Goal: Task Accomplishment & Management: Use online tool/utility

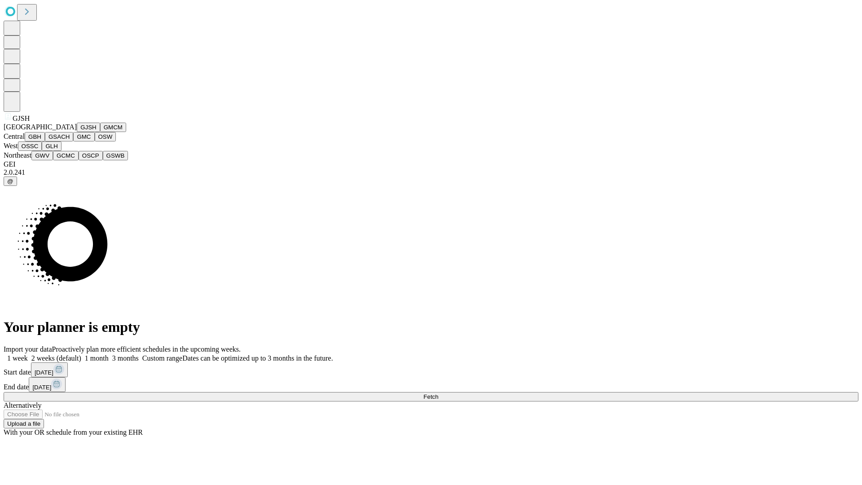
click at [77, 132] on button "GJSH" at bounding box center [88, 127] width 23 height 9
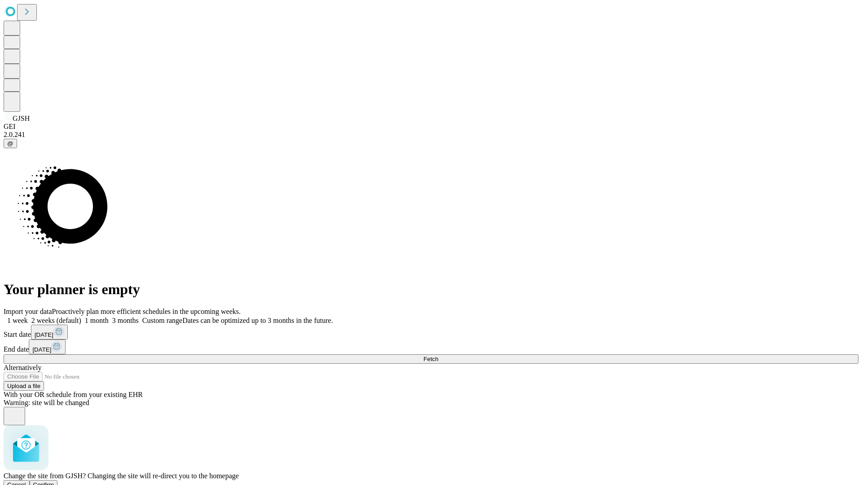
click at [54, 481] on span "Confirm" at bounding box center [43, 484] width 21 height 7
click at [81, 317] on label "2 weeks (default)" at bounding box center [54, 321] width 53 height 8
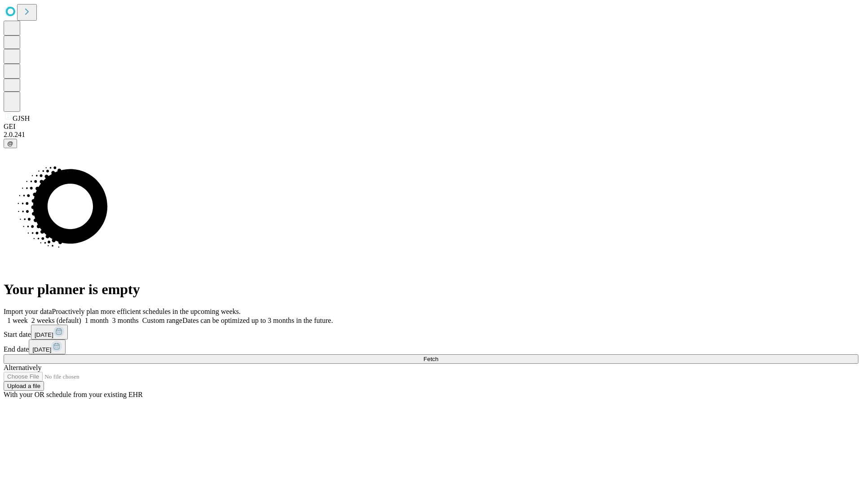
click at [438, 356] on span "Fetch" at bounding box center [430, 359] width 15 height 7
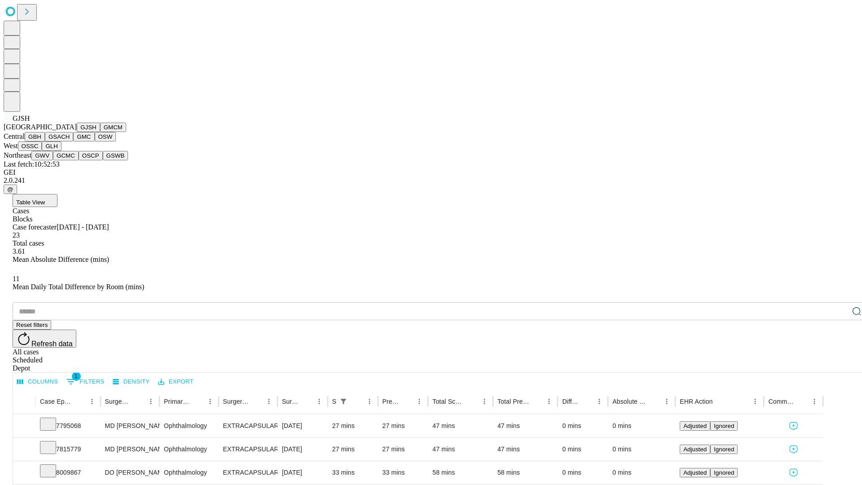
click at [100, 132] on button "GMCM" at bounding box center [113, 127] width 26 height 9
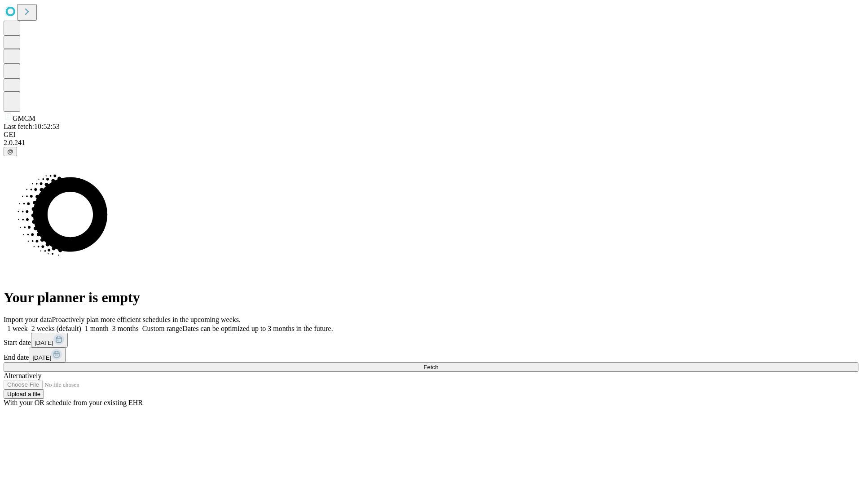
click at [81, 325] on label "2 weeks (default)" at bounding box center [54, 329] width 53 height 8
click at [438, 364] on span "Fetch" at bounding box center [430, 367] width 15 height 7
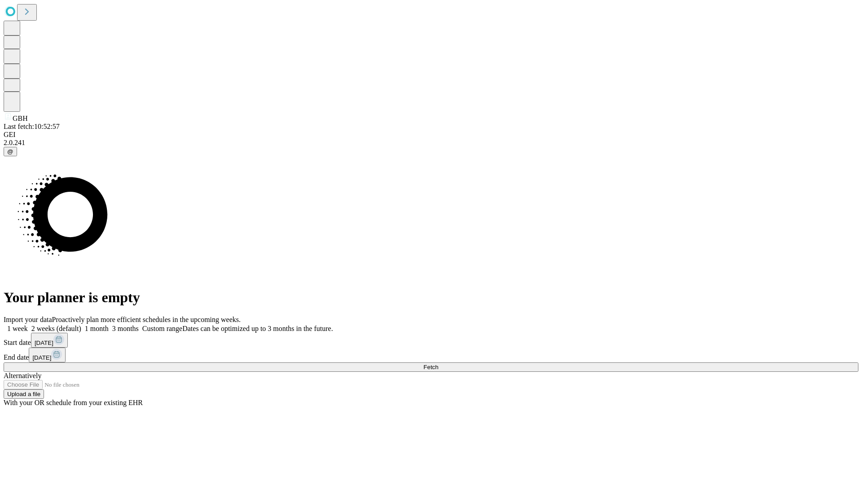
click at [81, 325] on label "2 weeks (default)" at bounding box center [54, 329] width 53 height 8
click at [438, 364] on span "Fetch" at bounding box center [430, 367] width 15 height 7
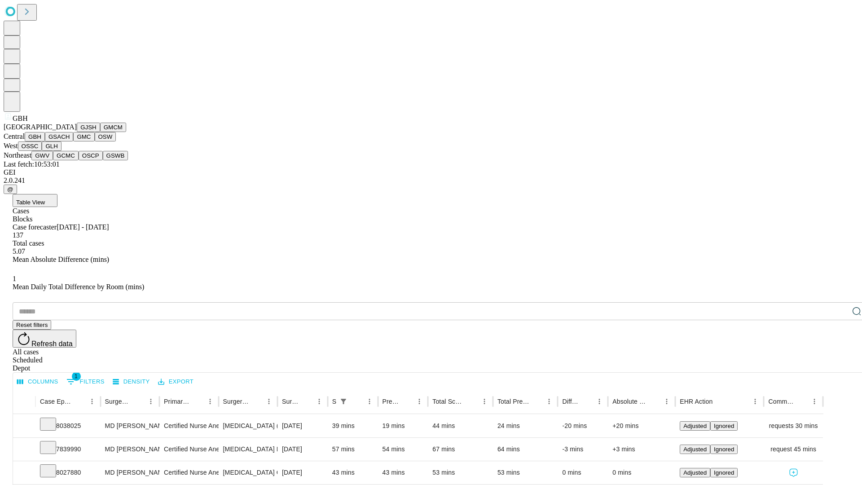
click at [70, 141] on button "GSACH" at bounding box center [59, 136] width 28 height 9
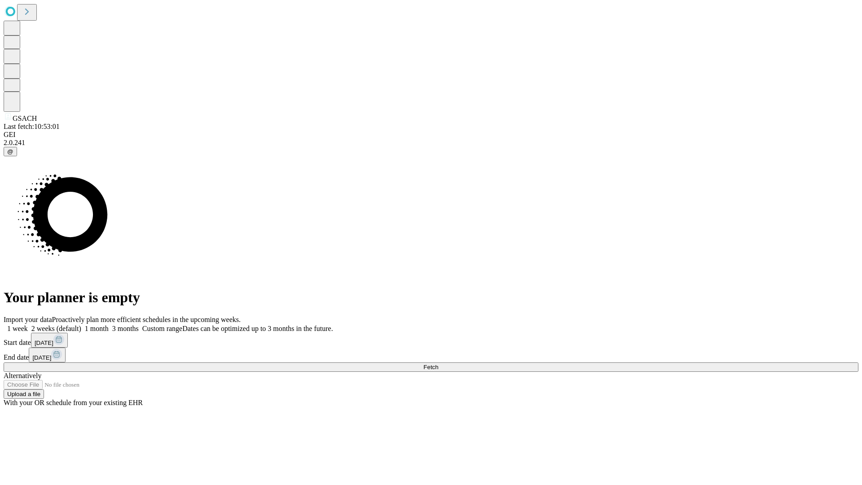
click at [81, 325] on label "2 weeks (default)" at bounding box center [54, 329] width 53 height 8
click at [438, 364] on span "Fetch" at bounding box center [430, 367] width 15 height 7
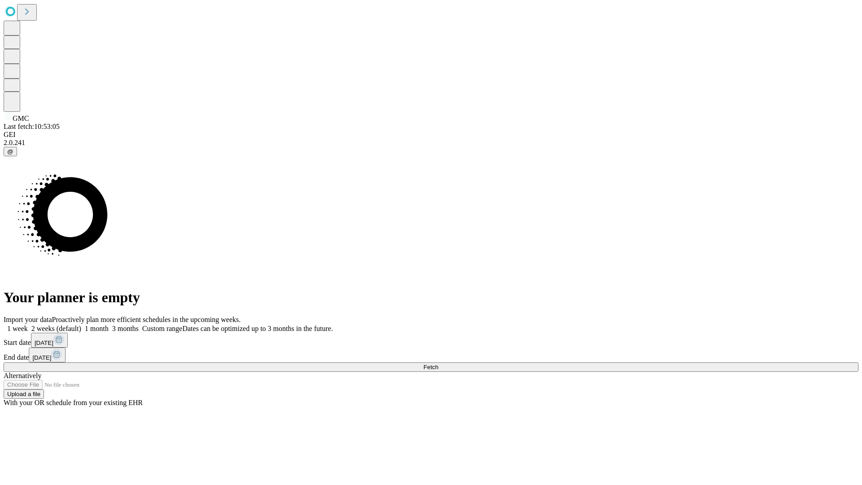
click at [81, 325] on label "2 weeks (default)" at bounding box center [54, 329] width 53 height 8
click at [438, 364] on span "Fetch" at bounding box center [430, 367] width 15 height 7
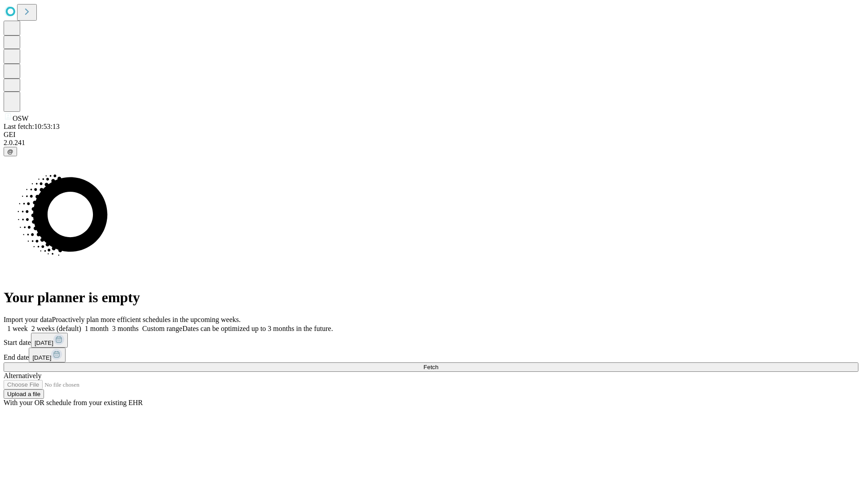
click at [81, 325] on label "2 weeks (default)" at bounding box center [54, 329] width 53 height 8
click at [438, 364] on span "Fetch" at bounding box center [430, 367] width 15 height 7
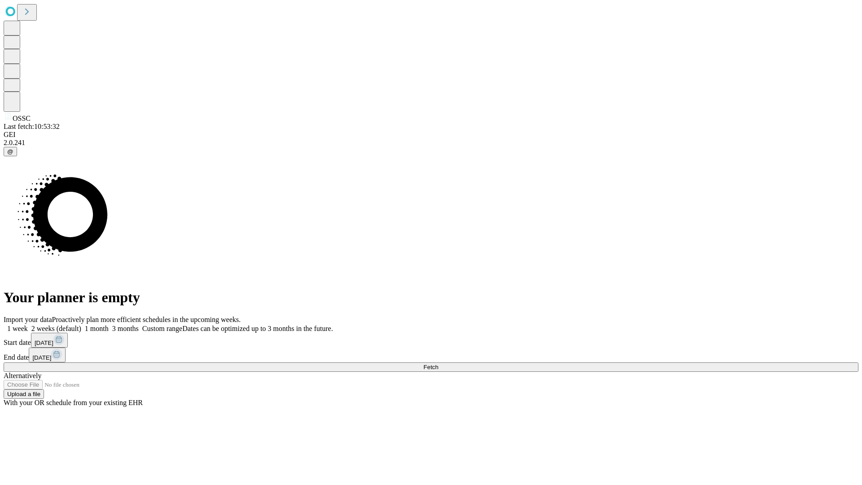
click at [81, 325] on label "2 weeks (default)" at bounding box center [54, 329] width 53 height 8
click at [438, 364] on span "Fetch" at bounding box center [430, 367] width 15 height 7
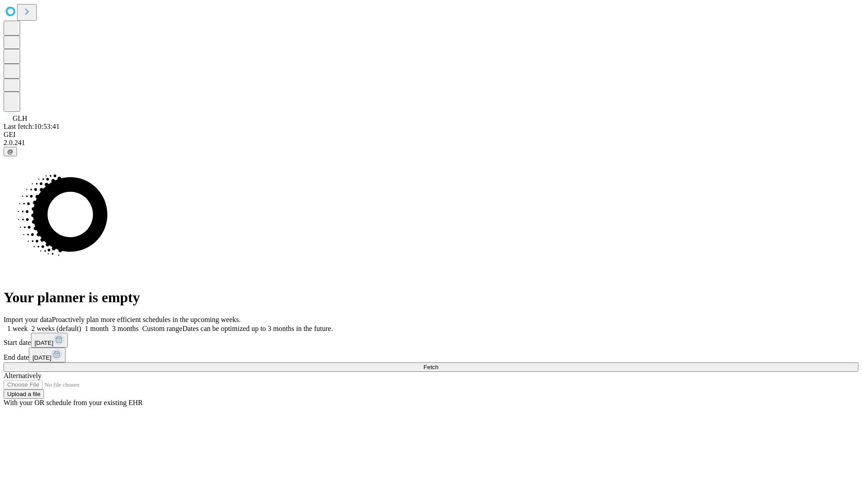
click at [81, 325] on label "2 weeks (default)" at bounding box center [54, 329] width 53 height 8
click at [438, 364] on span "Fetch" at bounding box center [430, 367] width 15 height 7
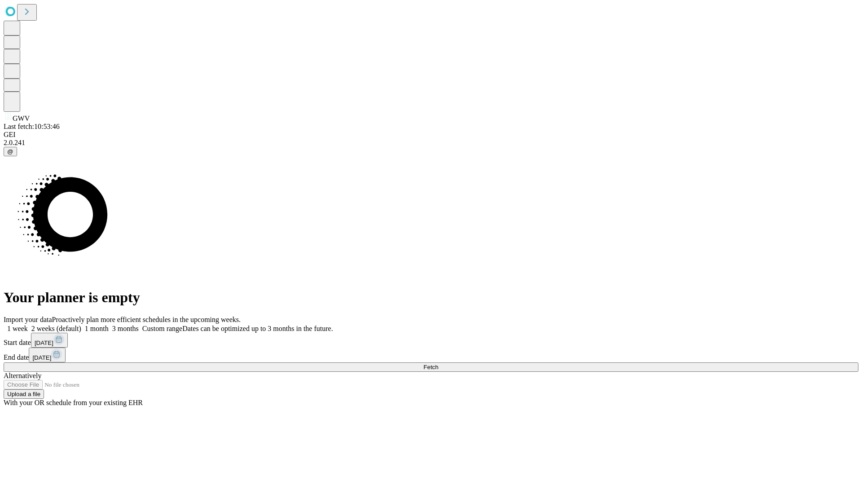
click at [81, 325] on label "2 weeks (default)" at bounding box center [54, 329] width 53 height 8
click at [438, 364] on span "Fetch" at bounding box center [430, 367] width 15 height 7
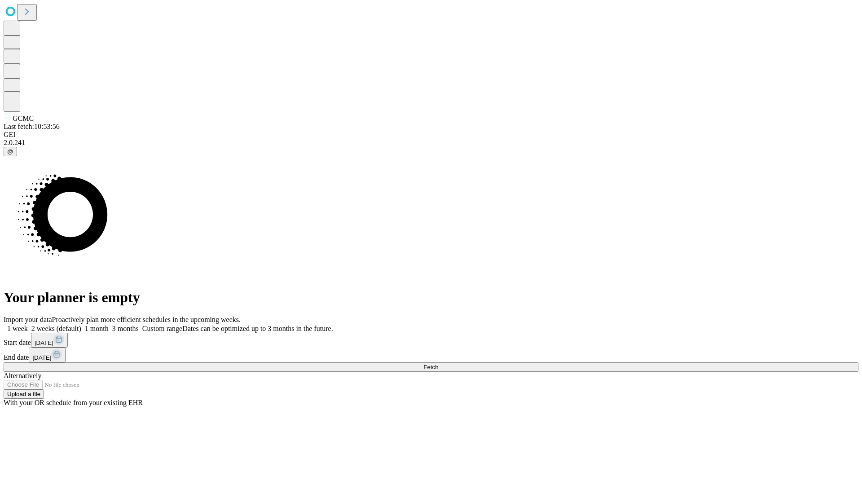
click at [81, 325] on label "2 weeks (default)" at bounding box center [54, 329] width 53 height 8
click at [438, 364] on span "Fetch" at bounding box center [430, 367] width 15 height 7
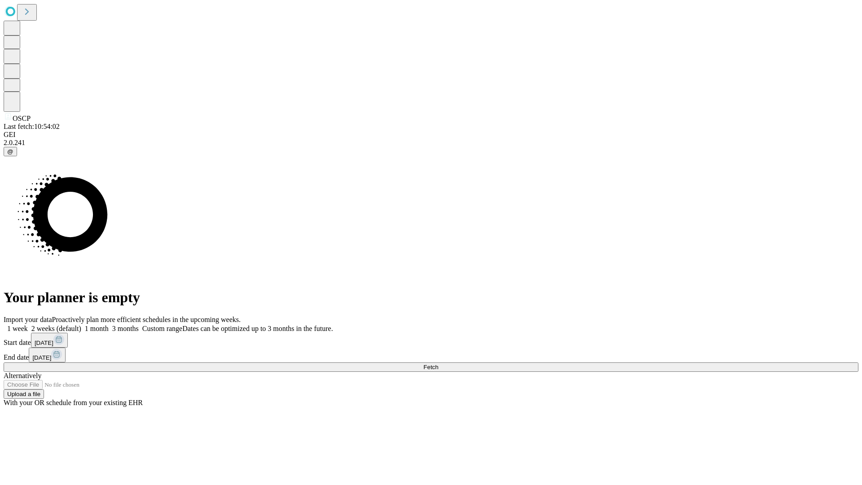
click at [438, 364] on span "Fetch" at bounding box center [430, 367] width 15 height 7
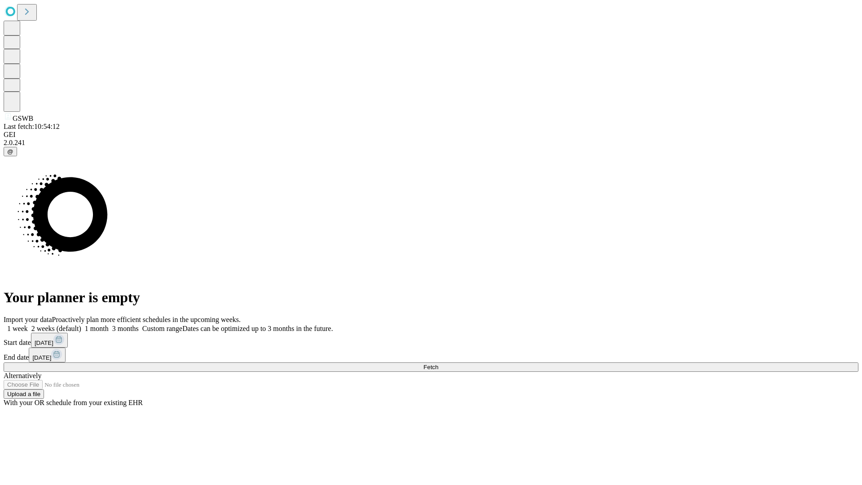
click at [438, 364] on span "Fetch" at bounding box center [430, 367] width 15 height 7
